Goal: Register for event/course

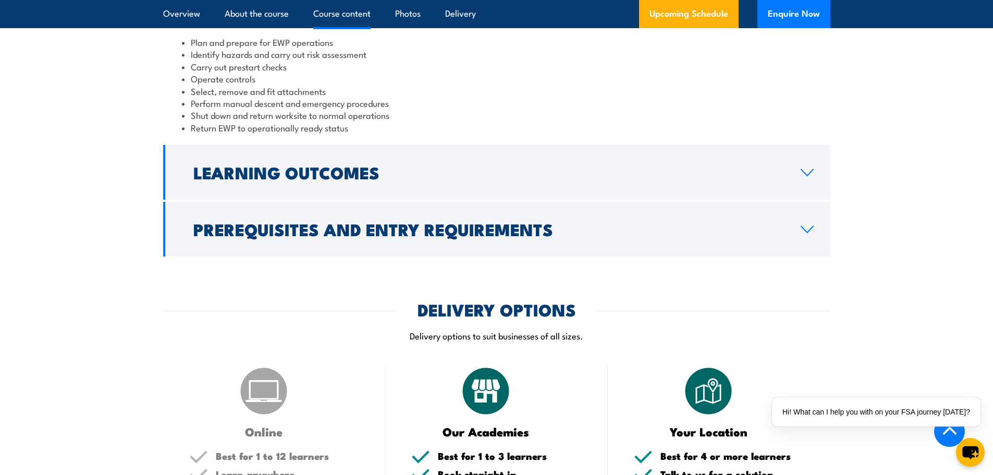
scroll to position [991, 0]
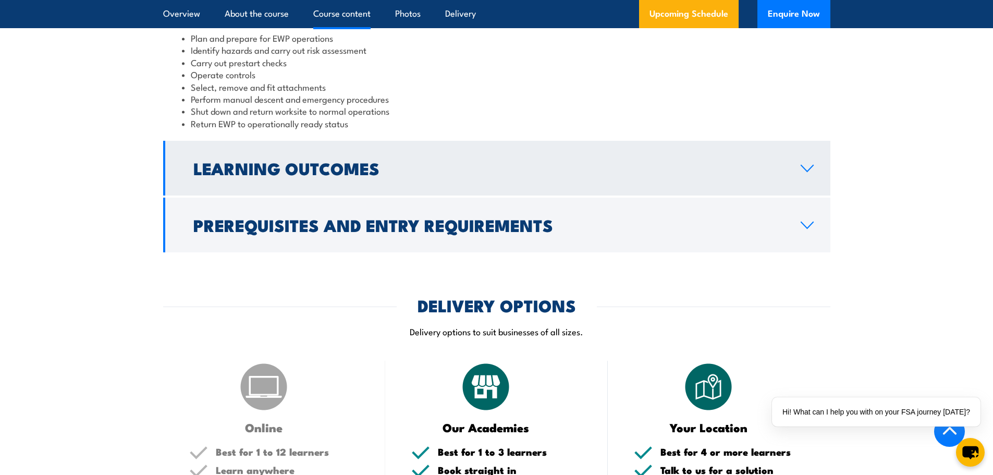
click at [817, 172] on link "Learning Outcomes" at bounding box center [496, 168] width 667 height 55
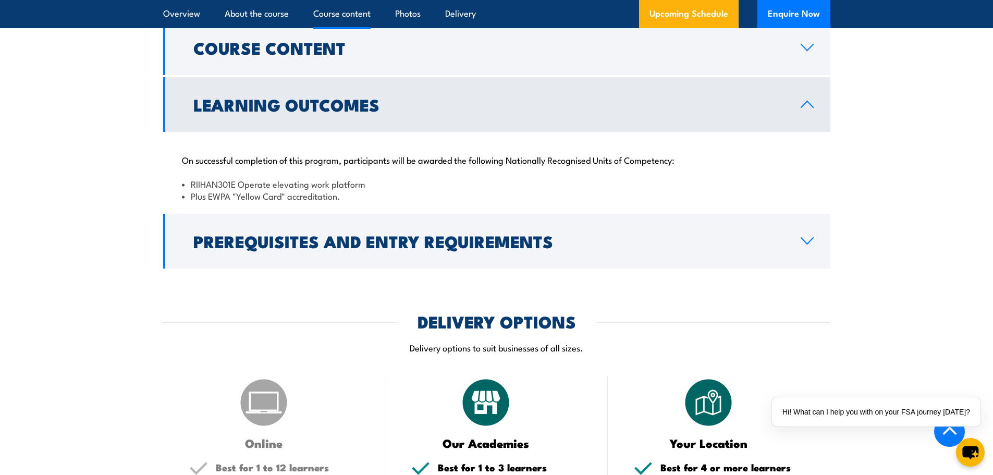
scroll to position [939, 0]
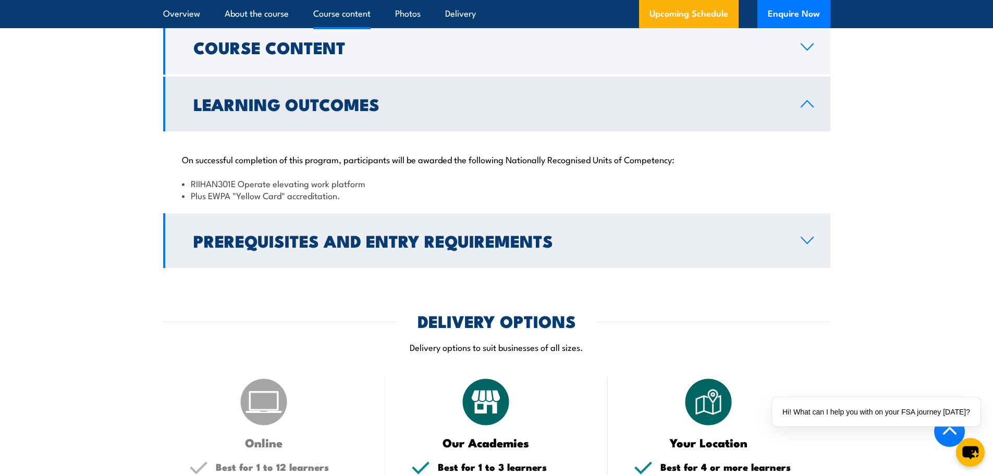
click at [811, 240] on icon at bounding box center [807, 240] width 12 height 6
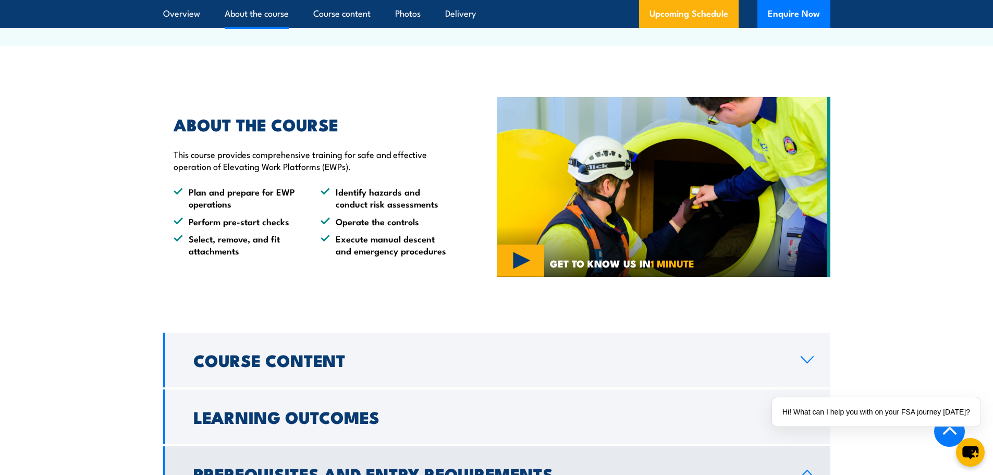
scroll to position [156, 0]
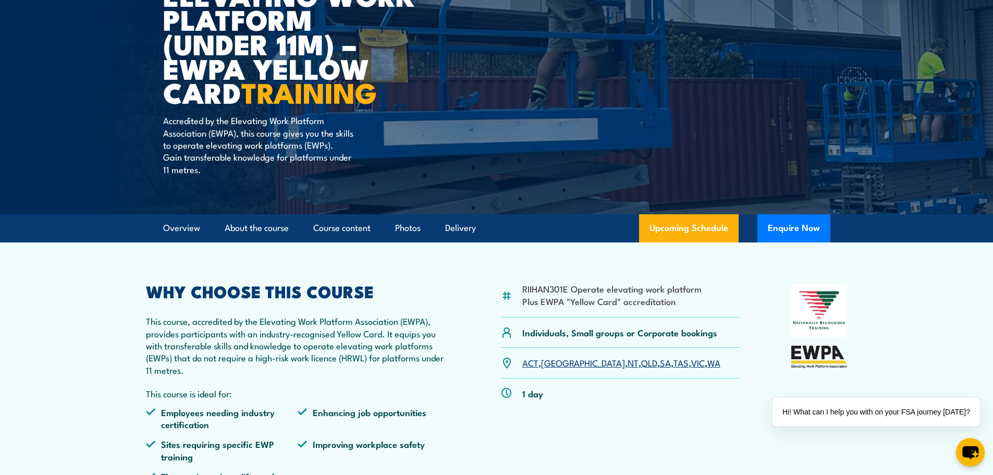
click at [641, 364] on link "QLD" at bounding box center [649, 362] width 16 height 13
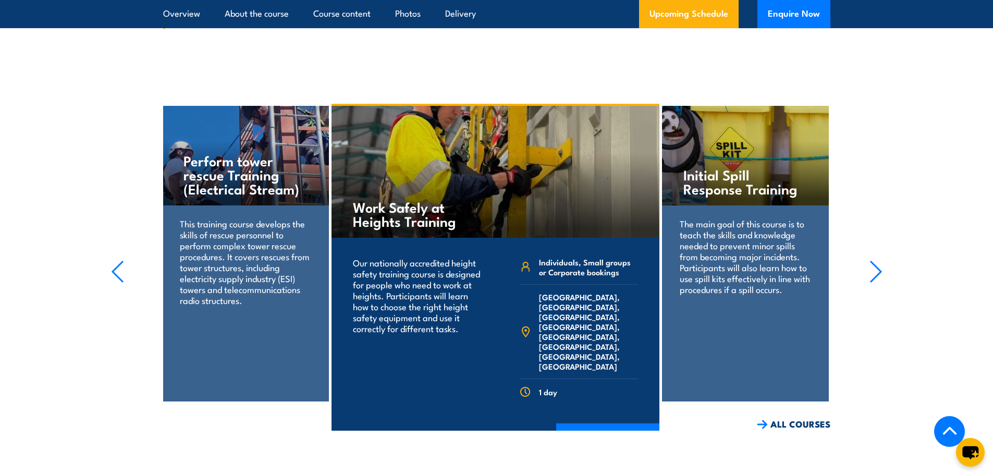
scroll to position [1430, 0]
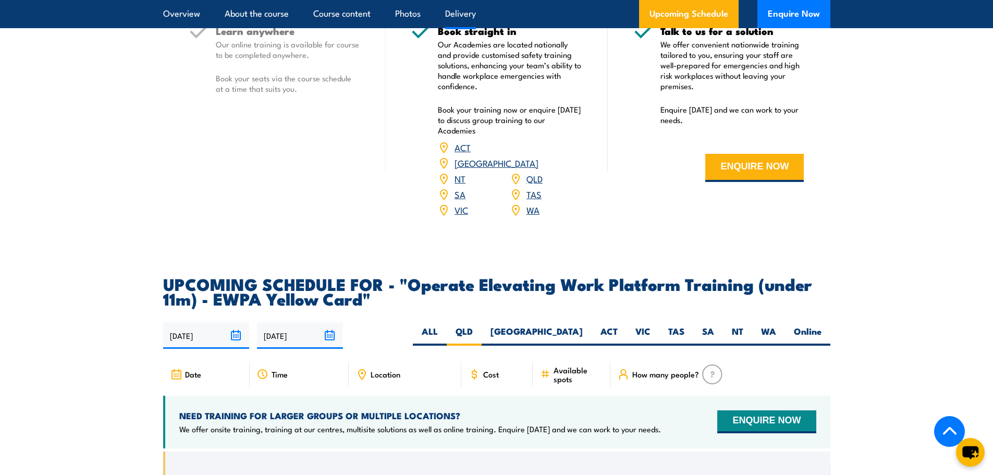
click at [710, 364] on img at bounding box center [712, 374] width 20 height 20
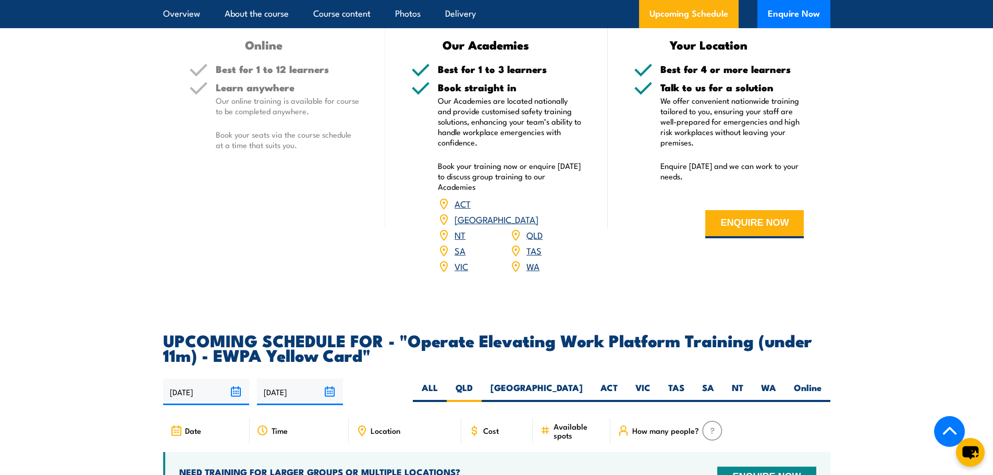
scroll to position [1117, 0]
